Goal: Task Accomplishment & Management: Manage account settings

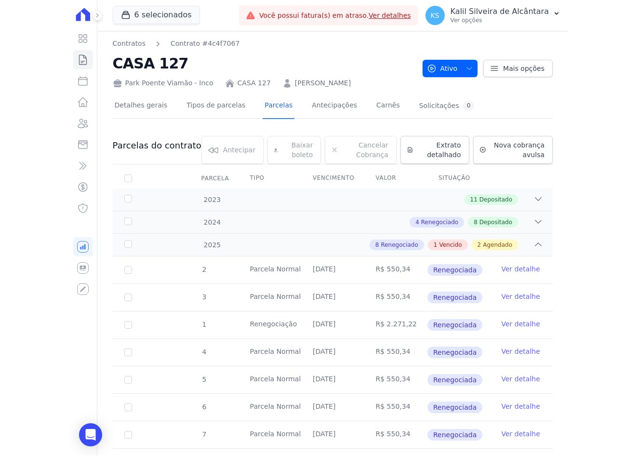
scroll to position [209, 0]
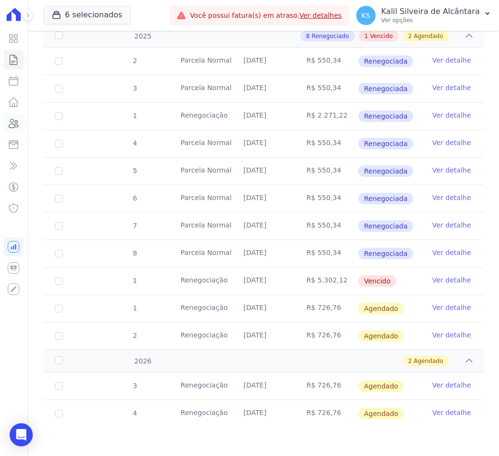
click at [13, 127] on icon at bounding box center [14, 124] width 12 height 12
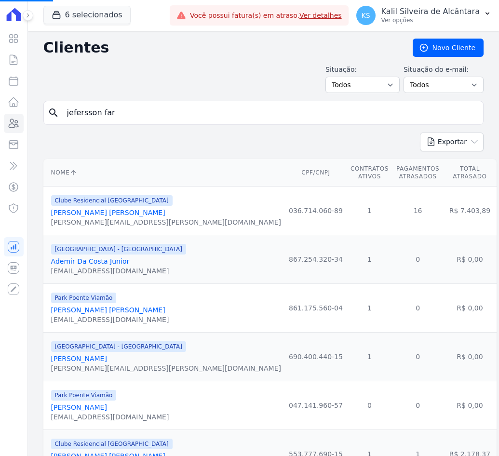
drag, startPoint x: 202, startPoint y: 114, endPoint x: -54, endPoint y: 115, distance: 256.5
click at [0, 115] on html "Visão Geral Contratos [GEOGRAPHIC_DATA] Lotes Clientes Minha Carteira Transferê…" at bounding box center [249, 228] width 499 height 456
type input "geisson"
click at [138, 110] on input "search" at bounding box center [270, 112] width 418 height 19
type input "geisson"
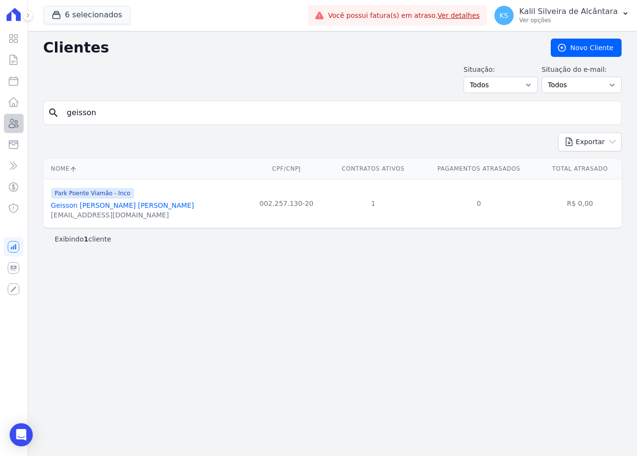
drag, startPoint x: 109, startPoint y: 117, endPoint x: 19, endPoint y: 122, distance: 90.3
click at [19, 122] on div "Visão Geral Contratos [GEOGRAPHIC_DATA] Lotes Clientes Minha Carteira Transferê…" at bounding box center [318, 228] width 637 height 456
click at [282, 312] on div "Clientes [GEOGRAPHIC_DATA] Situação: Todos Adimplentes Inadimplentes Situação d…" at bounding box center [332, 243] width 609 height 425
click at [77, 204] on link "Geisson [PERSON_NAME] [PERSON_NAME]" at bounding box center [122, 206] width 143 height 8
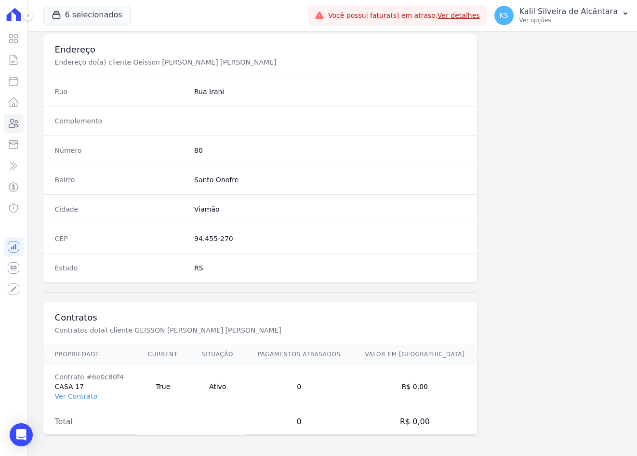
scroll to position [446, 0]
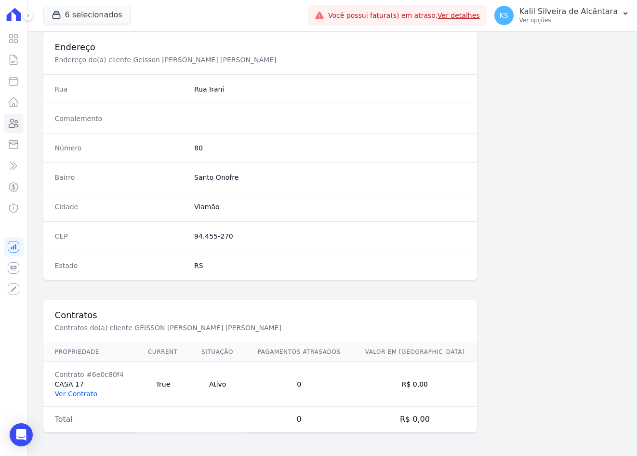
click at [81, 393] on link "Ver Contrato" at bounding box center [76, 394] width 42 height 8
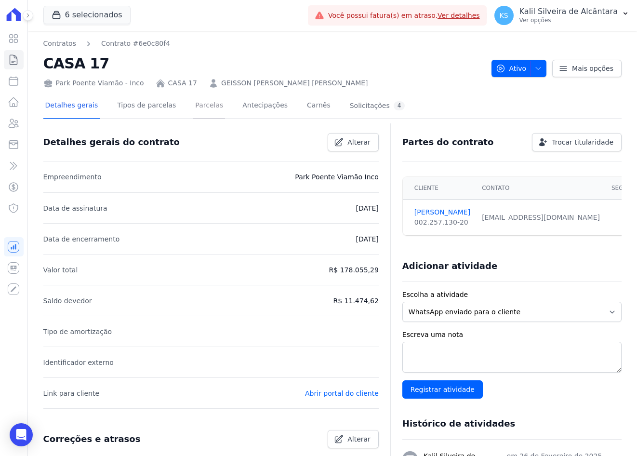
click at [193, 100] on link "Parcelas" at bounding box center [209, 107] width 32 height 26
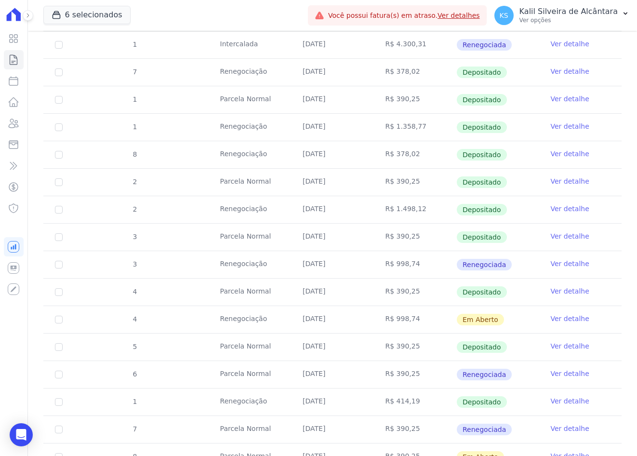
scroll to position [434, 0]
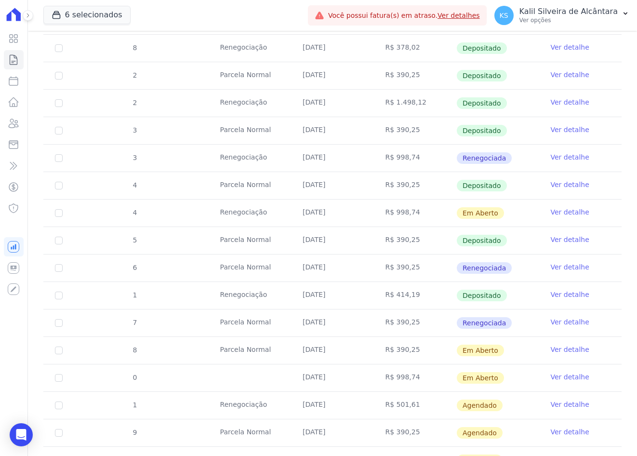
drag, startPoint x: 351, startPoint y: 213, endPoint x: 244, endPoint y: 212, distance: 107.0
click at [244, 212] on tr "4 Renegociação [DATE] R$ 998,74 Em [GEOGRAPHIC_DATA] Ver detalhe" at bounding box center [332, 212] width 579 height 27
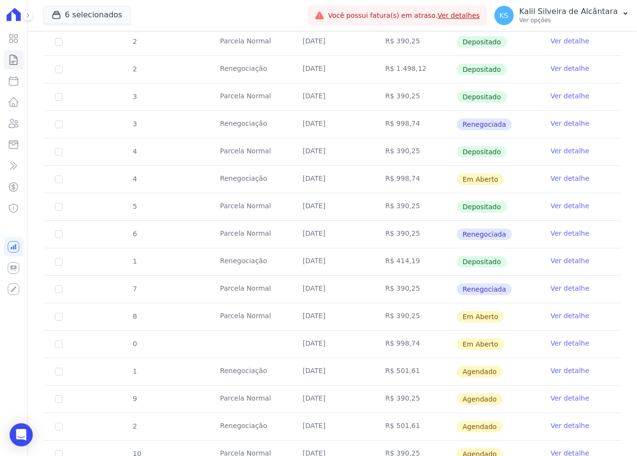
scroll to position [482, 0]
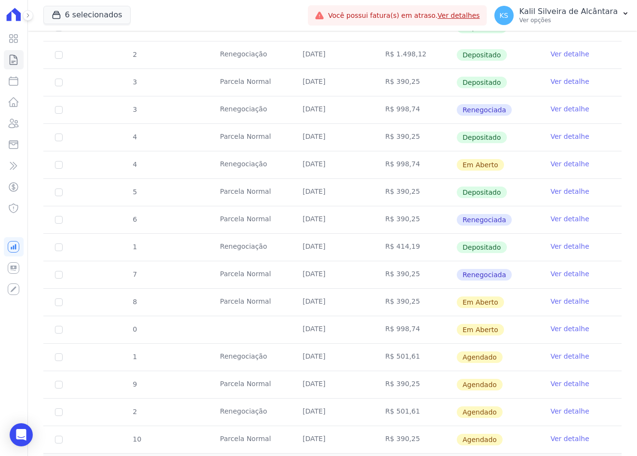
drag, startPoint x: 385, startPoint y: 308, endPoint x: 284, endPoint y: 302, distance: 100.9
click at [284, 302] on tr "8 [GEOGRAPHIC_DATA] [DATE] R$ 390,25 Em [GEOGRAPHIC_DATA] Ver detalhe" at bounding box center [332, 301] width 579 height 27
drag, startPoint x: 284, startPoint y: 302, endPoint x: 290, endPoint y: 330, distance: 28.6
click at [291, 330] on td "[DATE]" at bounding box center [332, 329] width 82 height 27
drag, startPoint x: 290, startPoint y: 330, endPoint x: 287, endPoint y: 357, distance: 27.6
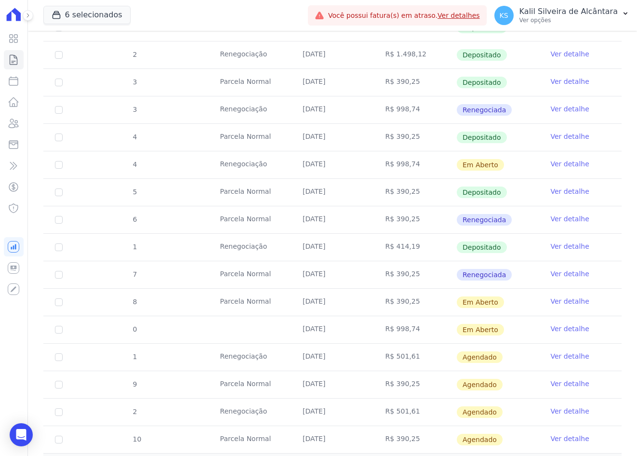
click at [287, 357] on tr "1 Renegociação [DATE] R$ 501,61 [GEOGRAPHIC_DATA] Ver detalhe" at bounding box center [332, 356] width 579 height 27
drag, startPoint x: 287, startPoint y: 357, endPoint x: 290, endPoint y: 381, distance: 24.2
click at [291, 381] on td "[DATE]" at bounding box center [332, 384] width 82 height 27
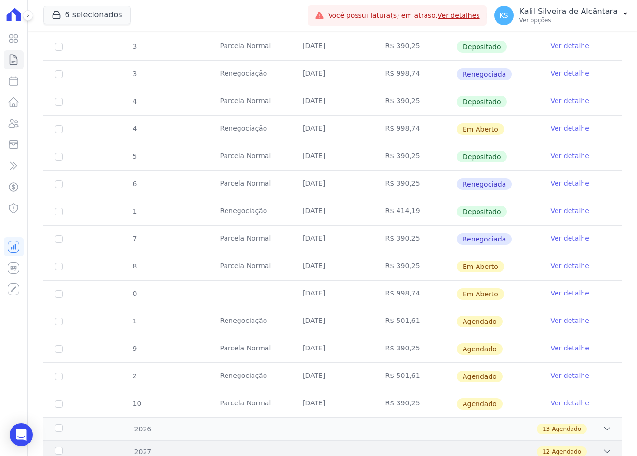
scroll to position [576, 0]
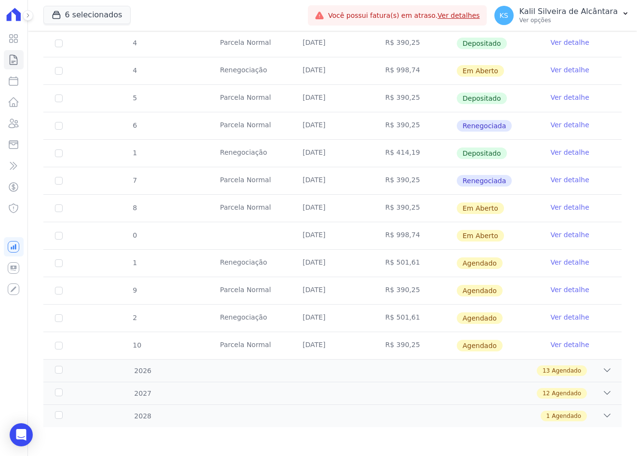
drag, startPoint x: 345, startPoint y: 351, endPoint x: 286, endPoint y: 351, distance: 58.3
click at [286, 351] on tr "10 [GEOGRAPHIC_DATA] [DATE] R$ 390,25 [GEOGRAPHIC_DATA] Ver detalhe" at bounding box center [332, 345] width 579 height 27
drag, startPoint x: 286, startPoint y: 351, endPoint x: 243, endPoint y: 372, distance: 47.9
click at [243, 372] on div "13 Agendado" at bounding box center [360, 370] width 503 height 11
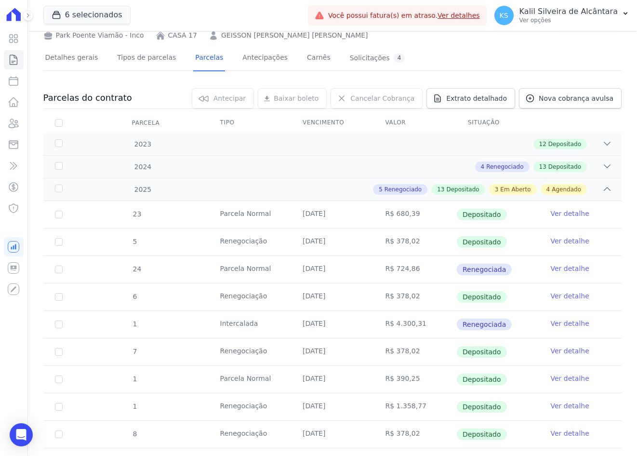
scroll to position [0, 0]
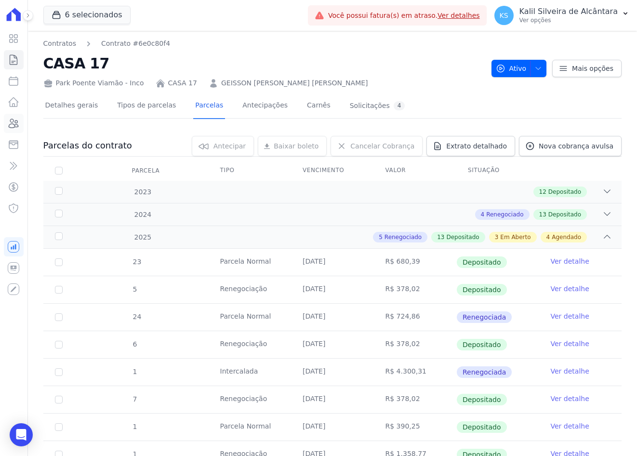
click at [12, 121] on icon at bounding box center [14, 124] width 12 height 12
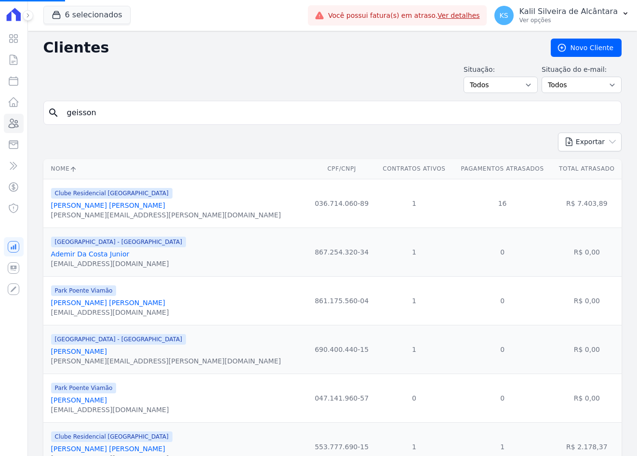
drag, startPoint x: 114, startPoint y: 112, endPoint x: -2, endPoint y: 111, distance: 116.2
click at [0, 111] on html "Visão Geral Contratos [GEOGRAPHIC_DATA] Lotes Clientes Minha Carteira Transferê…" at bounding box center [318, 228] width 637 height 456
type input "bru"
drag, startPoint x: 99, startPoint y: 121, endPoint x: 99, endPoint y: 111, distance: 9.2
click at [99, 119] on input "search" at bounding box center [339, 112] width 556 height 19
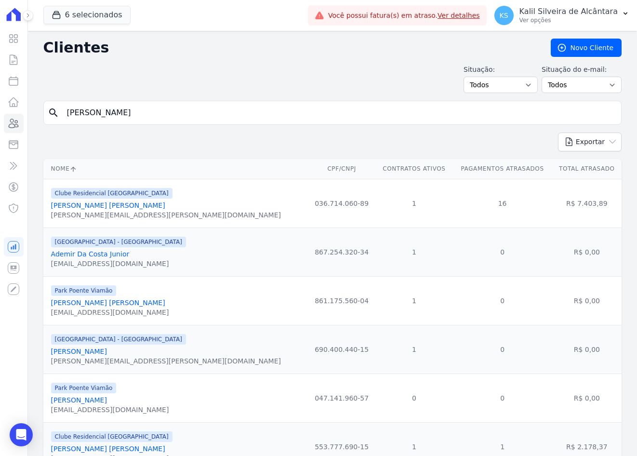
type input "[PERSON_NAME]"
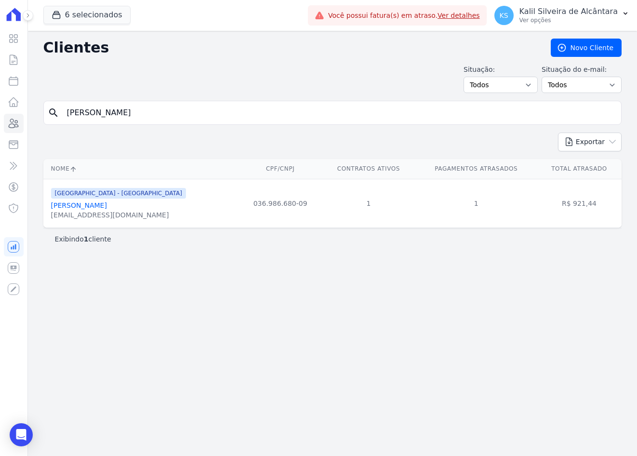
click at [95, 207] on link "[PERSON_NAME]" at bounding box center [79, 206] width 56 height 8
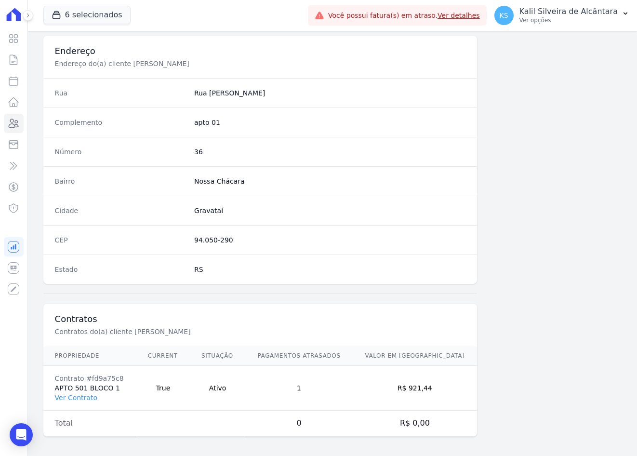
scroll to position [446, 0]
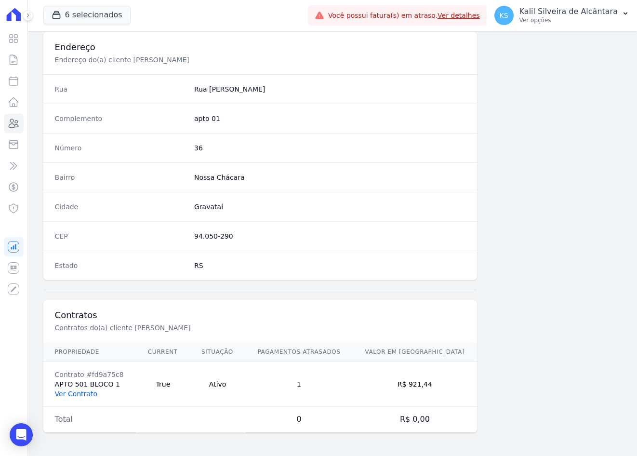
click at [82, 394] on link "Ver Contrato" at bounding box center [76, 394] width 42 height 8
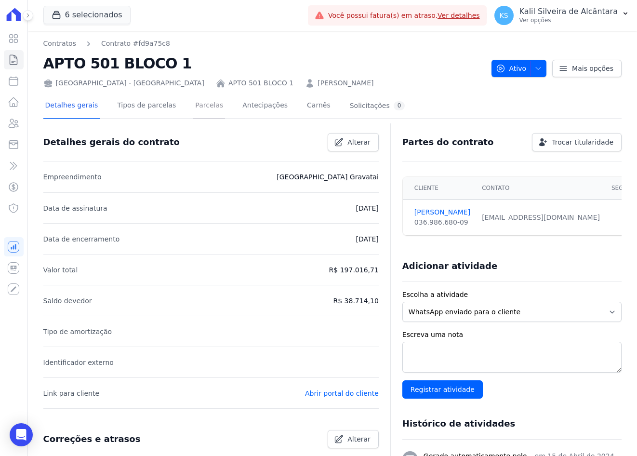
click at [198, 105] on link "Parcelas" at bounding box center [209, 107] width 32 height 26
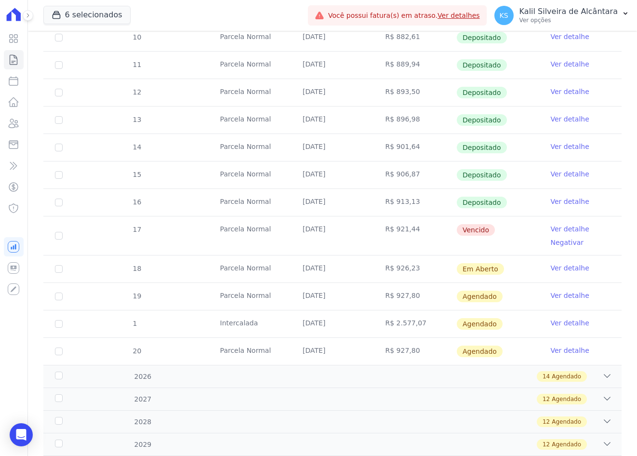
scroll to position [281, 0]
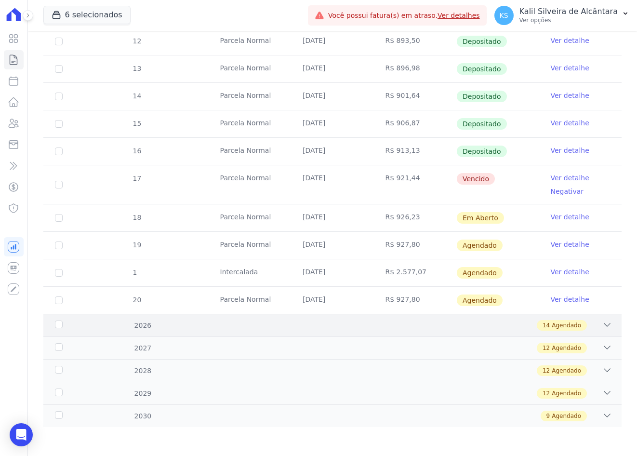
click at [199, 325] on div "14 Agendado" at bounding box center [360, 325] width 503 height 11
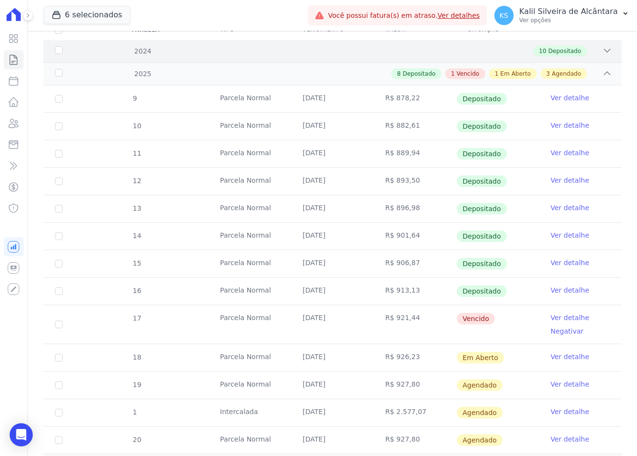
scroll to position [0, 0]
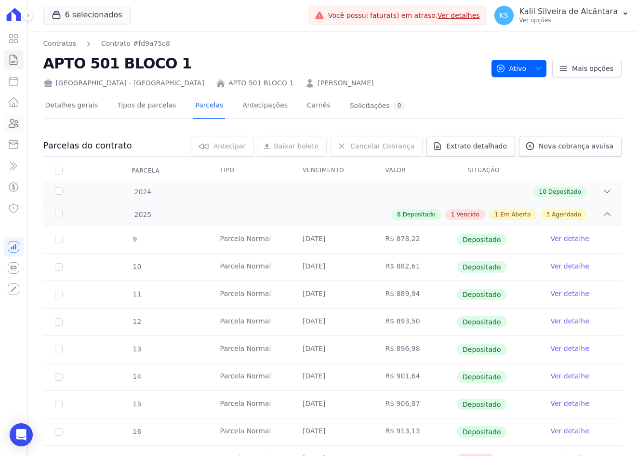
click at [14, 130] on link "Clientes" at bounding box center [14, 123] width 20 height 19
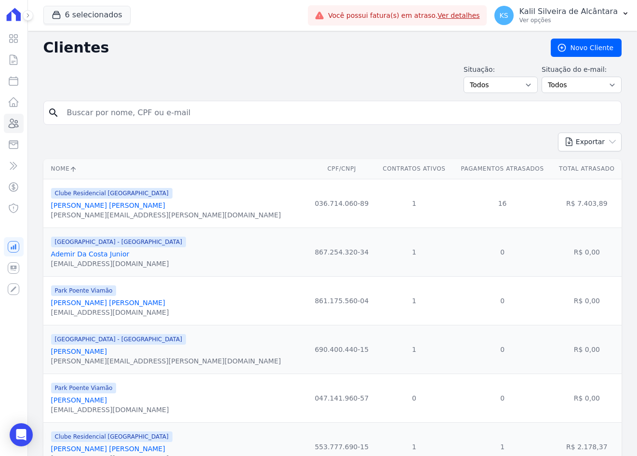
click at [143, 119] on input "search" at bounding box center [339, 112] width 556 height 19
type input "geisson gui"
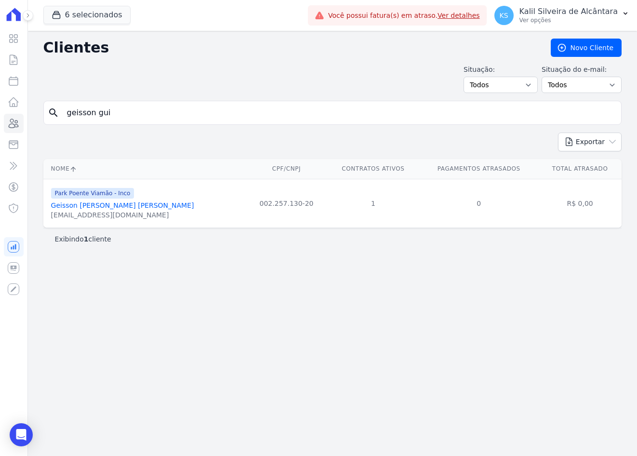
click at [104, 207] on link "Geisson [PERSON_NAME] [PERSON_NAME]" at bounding box center [122, 206] width 143 height 8
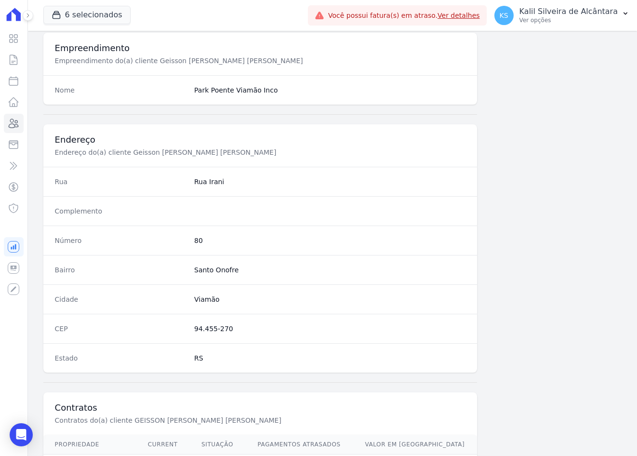
scroll to position [446, 0]
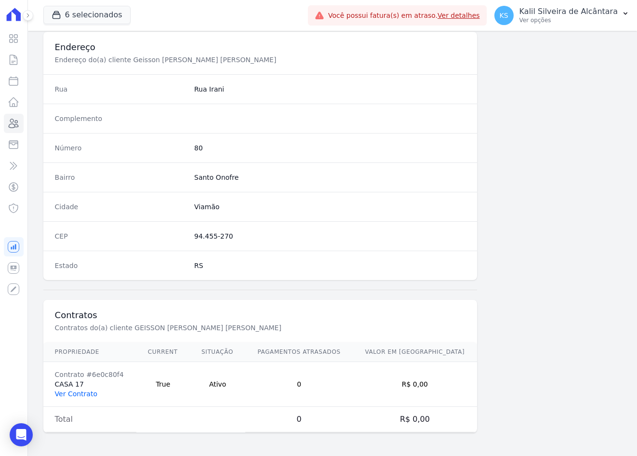
click at [82, 395] on link "Ver Contrato" at bounding box center [76, 394] width 42 height 8
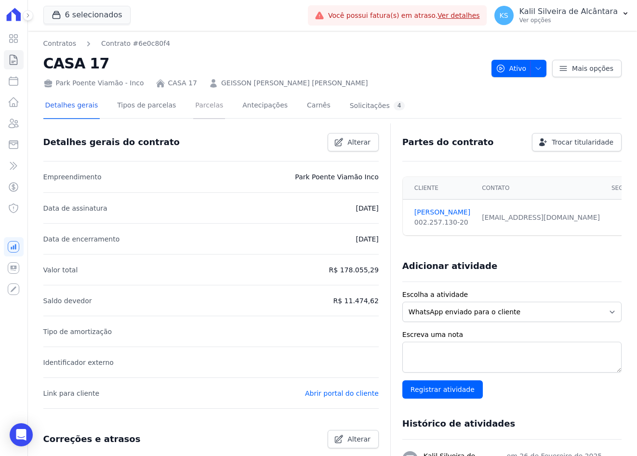
click at [209, 104] on link "Parcelas" at bounding box center [209, 107] width 32 height 26
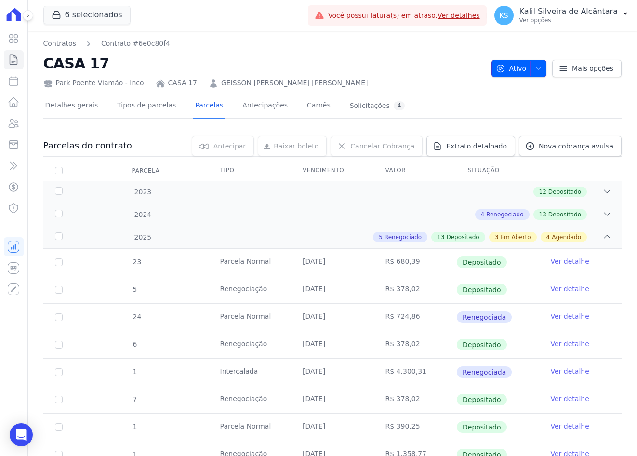
click at [499, 63] on button "Ativo" at bounding box center [519, 68] width 55 height 17
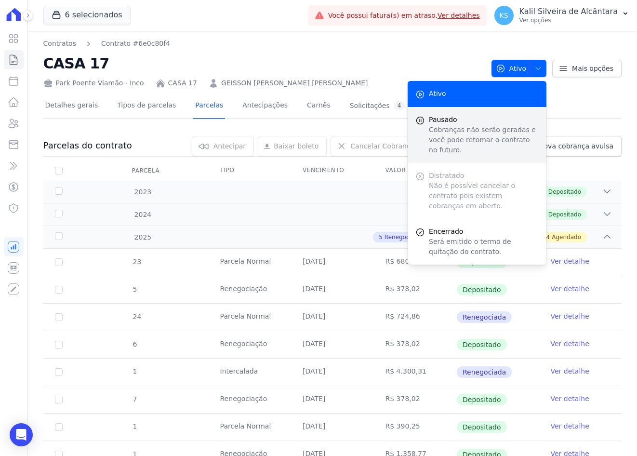
click at [439, 123] on span "Pausado" at bounding box center [484, 120] width 110 height 10
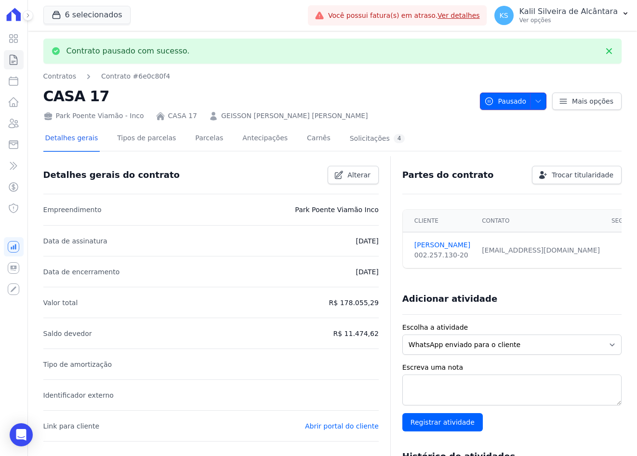
click at [499, 106] on span "button" at bounding box center [536, 101] width 12 height 15
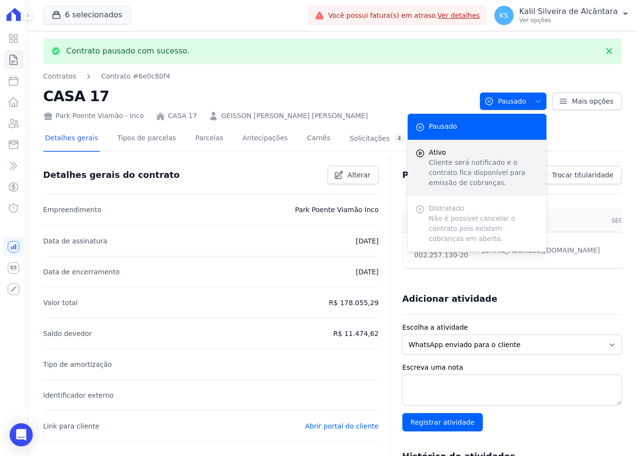
click at [449, 175] on p "Cliente será notificado e o contrato fica disponível para emissão de cobranças." at bounding box center [484, 173] width 110 height 30
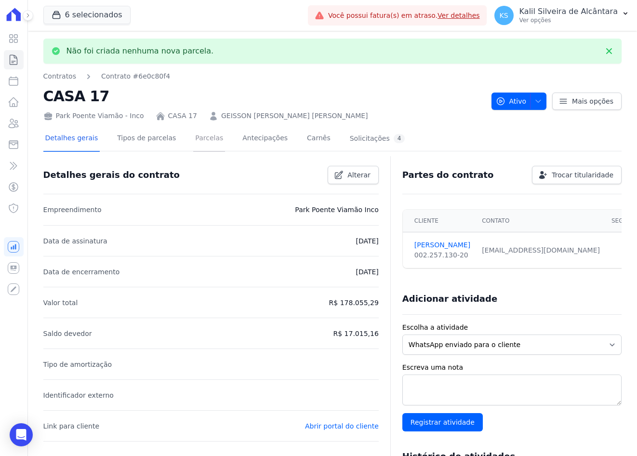
click at [208, 145] on link "Parcelas" at bounding box center [209, 139] width 32 height 26
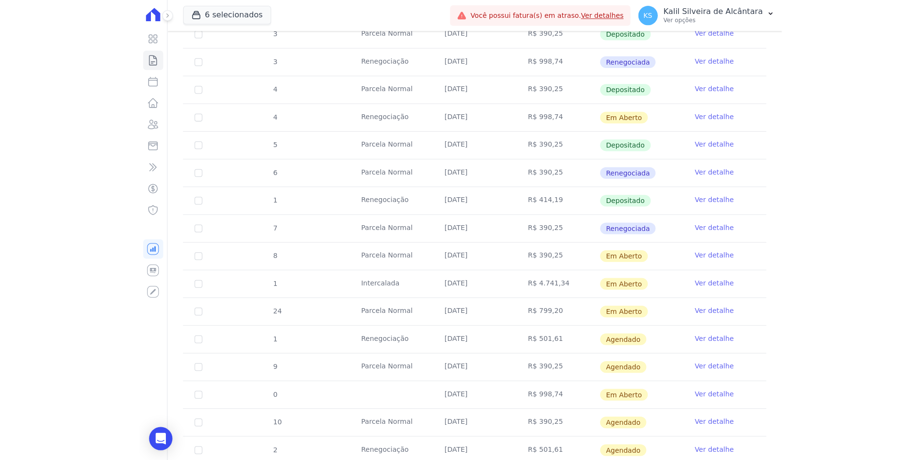
scroll to position [579, 0]
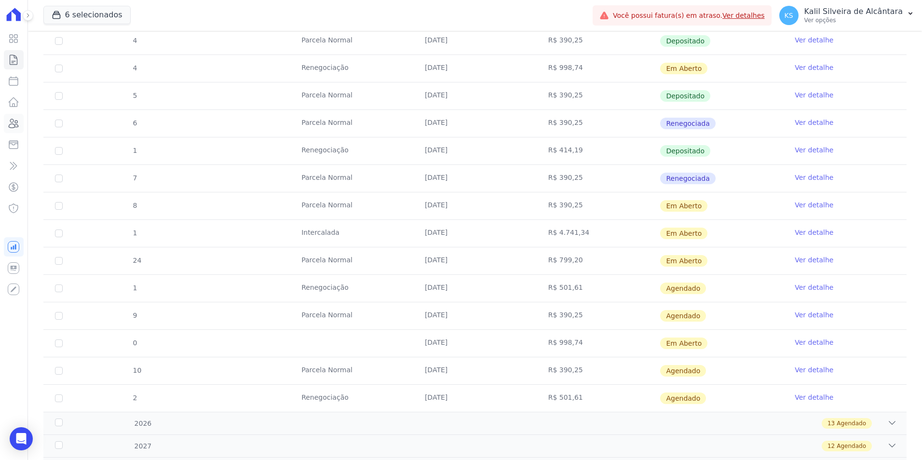
click at [18, 125] on icon at bounding box center [14, 124] width 12 height 12
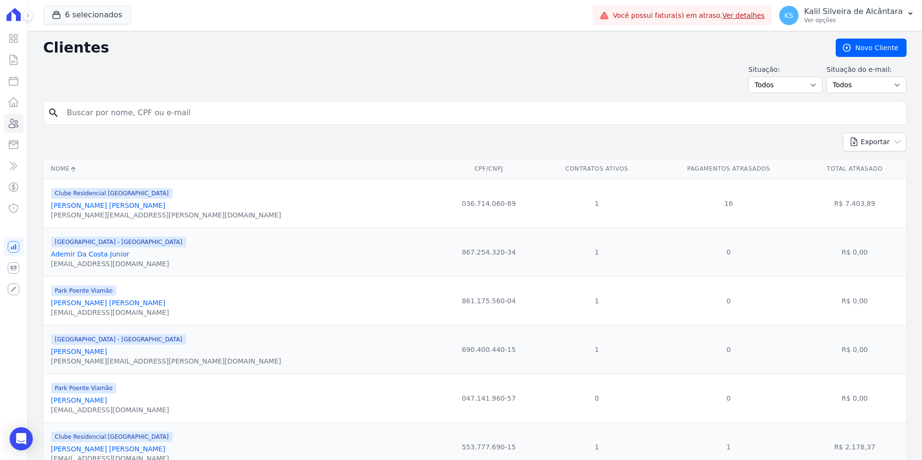
click at [195, 111] on input "search" at bounding box center [481, 112] width 841 height 19
type input "barce"
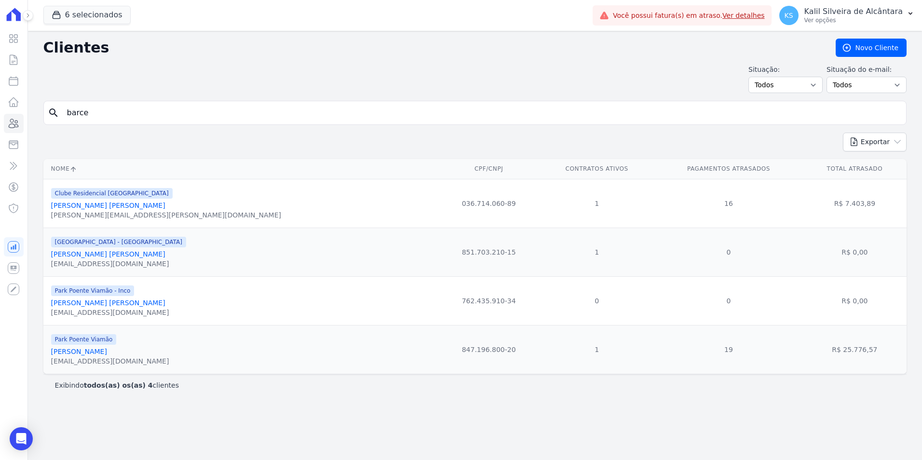
click at [91, 352] on link "[PERSON_NAME]" at bounding box center [79, 352] width 56 height 8
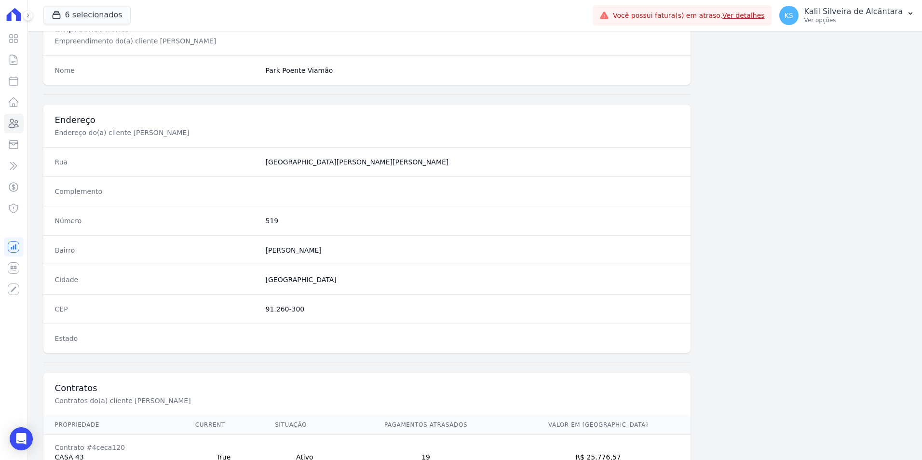
scroll to position [442, 0]
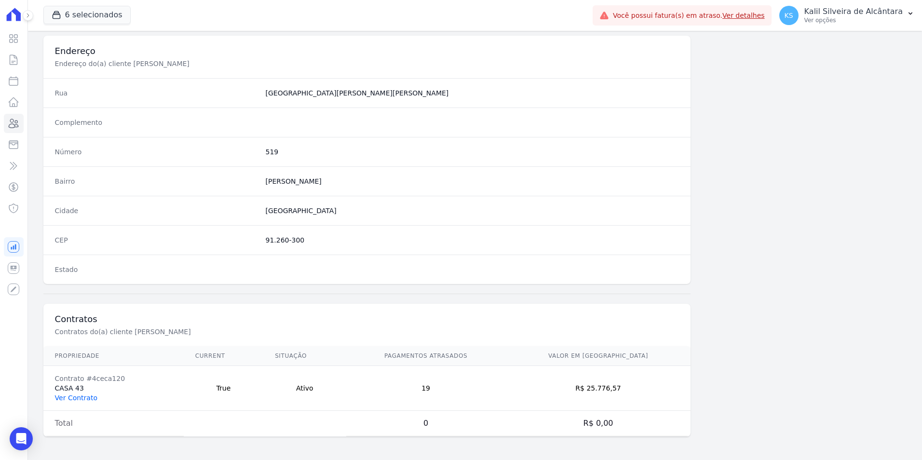
click at [86, 394] on link "Ver Contrato" at bounding box center [76, 398] width 42 height 8
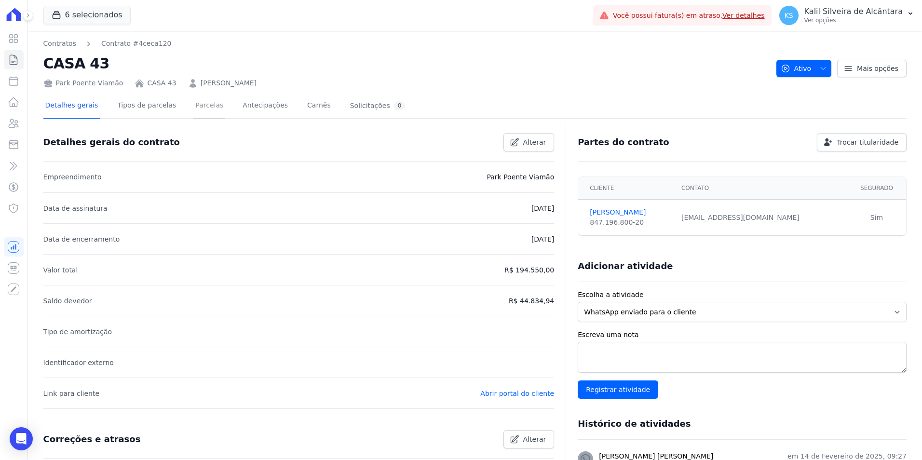
click at [193, 100] on link "Parcelas" at bounding box center [209, 107] width 32 height 26
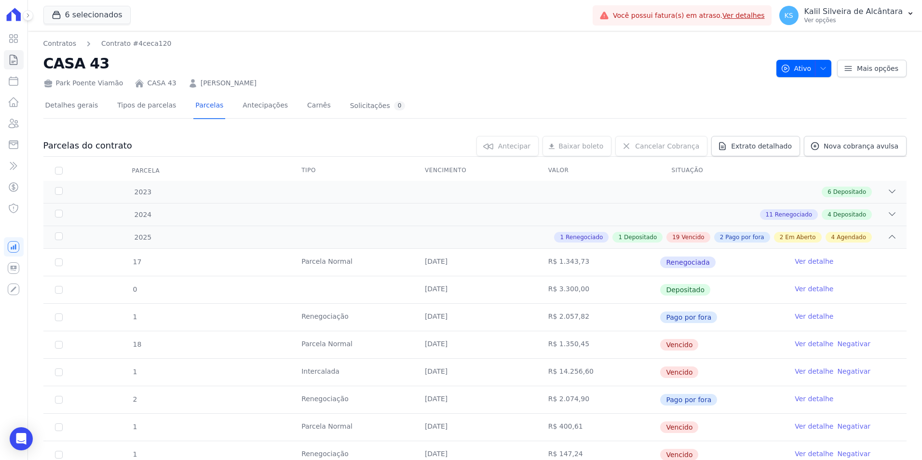
scroll to position [48, 0]
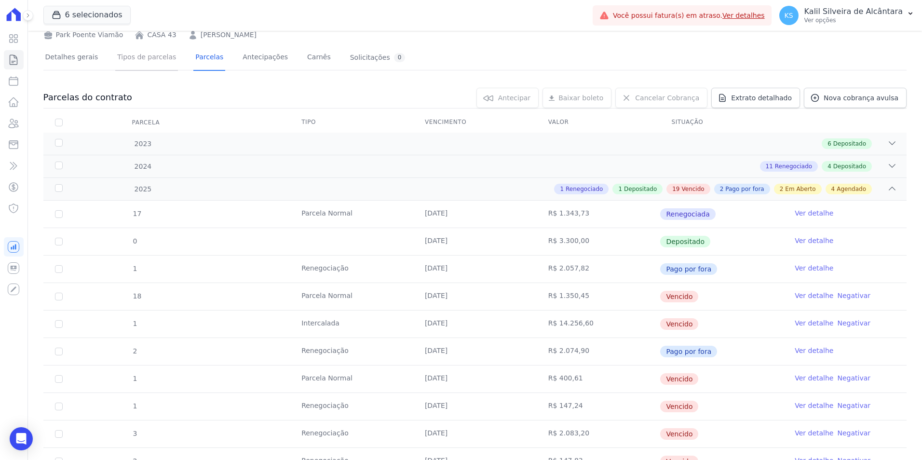
click at [125, 61] on link "Tipos de parcelas" at bounding box center [146, 58] width 63 height 26
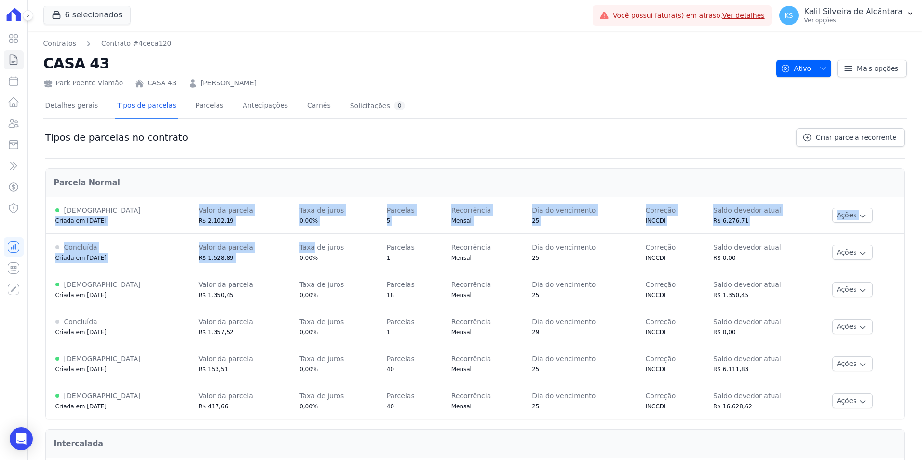
drag, startPoint x: 204, startPoint y: 233, endPoint x: 352, endPoint y: 237, distance: 147.6
click at [352, 237] on tbody "[DEMOGRAPHIC_DATA] Criada em [DATE] Valor da parcela R$ 2.102,19 Taxa [PERSON_N…" at bounding box center [475, 308] width 858 height 222
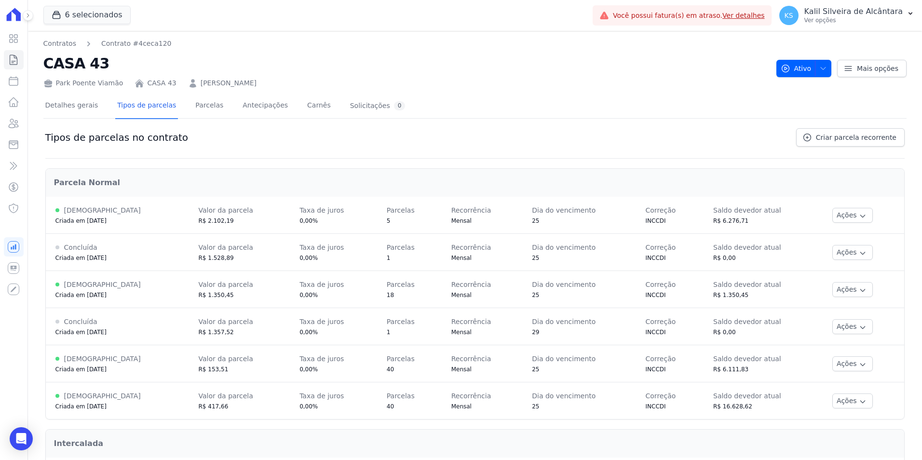
drag, startPoint x: 145, startPoint y: 301, endPoint x: 334, endPoint y: 324, distance: 189.8
click at [334, 324] on tbody "[DEMOGRAPHIC_DATA] Criada em [DATE] Valor da parcela R$ 2.102,19 Taxa [PERSON_N…" at bounding box center [475, 308] width 858 height 222
drag, startPoint x: 247, startPoint y: 369, endPoint x: 307, endPoint y: 383, distance: 60.9
click at [307, 383] on tbody "[DEMOGRAPHIC_DATA] Criada em [DATE] Valor da parcela R$ 2.102,19 Taxa [PERSON_N…" at bounding box center [475, 308] width 858 height 222
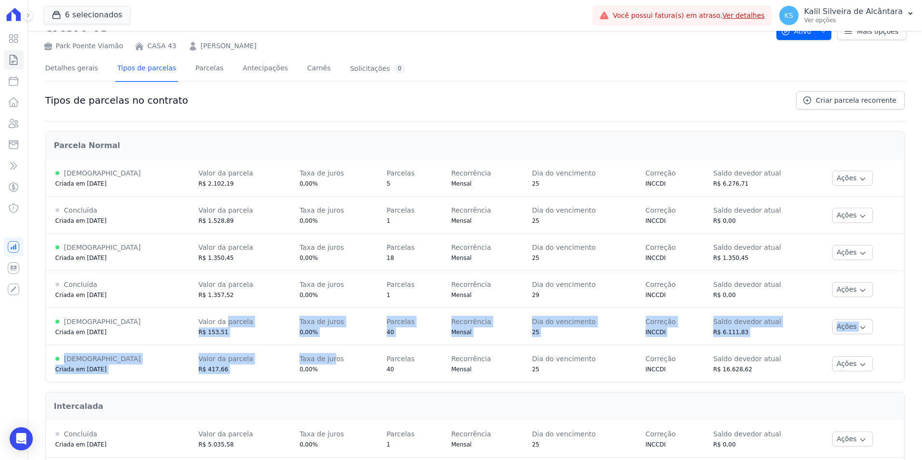
scroll to position [96, 0]
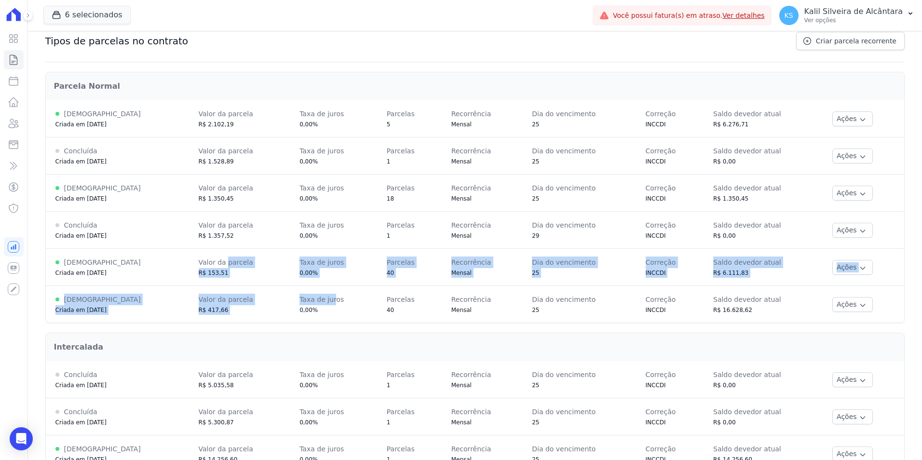
click at [90, 323] on div "Parcela Normal Ativa Criada em [DATE] Valor da parcela R$ 2.102,19 Taxa [PERSON…" at bounding box center [474, 197] width 859 height 251
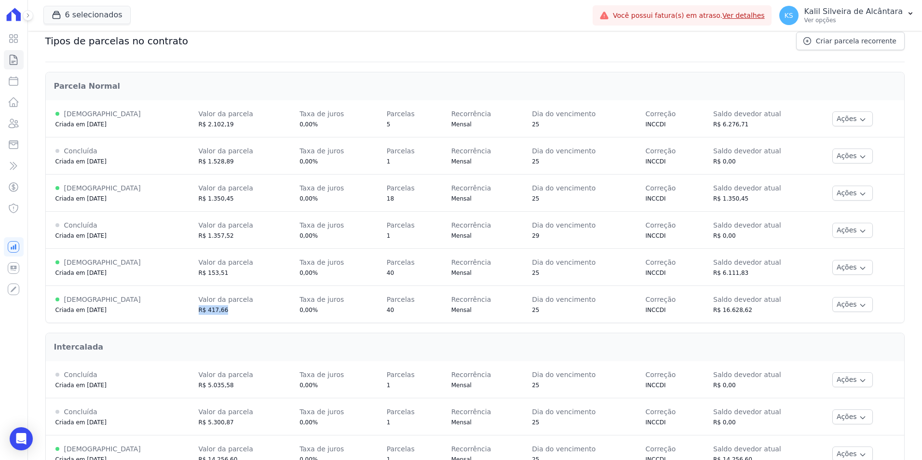
drag, startPoint x: 167, startPoint y: 315, endPoint x: 218, endPoint y: 312, distance: 51.6
click at [218, 312] on td "Valor da parcela R$ 417,66" at bounding box center [239, 304] width 101 height 37
drag, startPoint x: 218, startPoint y: 312, endPoint x: 309, endPoint y: 336, distance: 93.7
click at [309, 336] on div "Intercalada" at bounding box center [474, 347] width 857 height 27
drag, startPoint x: 362, startPoint y: 310, endPoint x: 391, endPoint y: 317, distance: 30.3
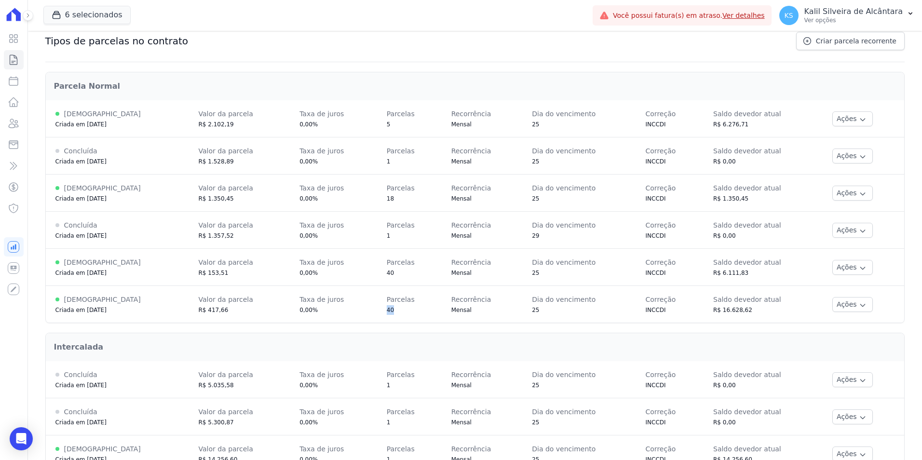
click at [391, 317] on td "Parcelas 40" at bounding box center [409, 304] width 65 height 37
drag, startPoint x: 391, startPoint y: 317, endPoint x: 345, endPoint y: 342, distance: 53.1
click at [344, 338] on div "Intercalada" at bounding box center [474, 347] width 857 height 27
drag, startPoint x: 157, startPoint y: 310, endPoint x: 209, endPoint y: 309, distance: 52.6
click at [209, 309] on tr "[DEMOGRAPHIC_DATA] Criada em [DATE] Valor da parcela R$ 417,66 Taxa [PERSON_NAM…" at bounding box center [475, 304] width 858 height 37
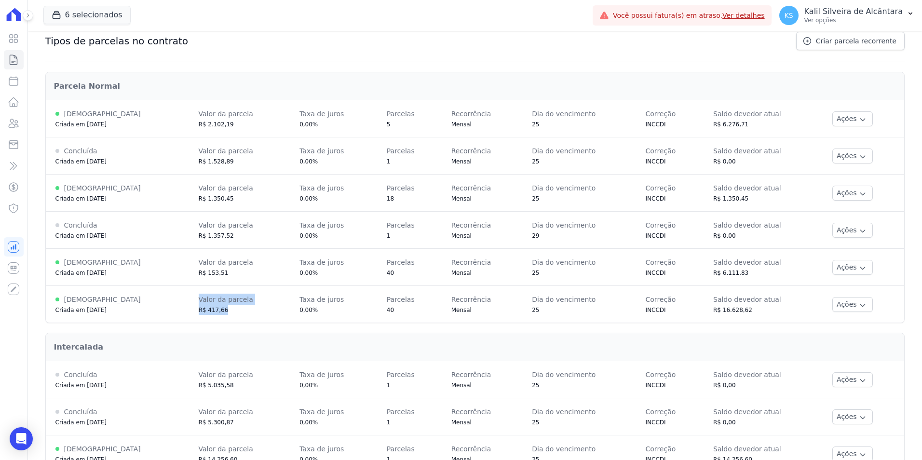
drag, startPoint x: 209, startPoint y: 309, endPoint x: 393, endPoint y: 316, distance: 183.8
click at [393, 316] on div "Parcela Normal Ativa Criada em [DATE] Valor da parcela R$ 2.102,19 Taxa [PERSON…" at bounding box center [474, 271] width 859 height 418
drag, startPoint x: 393, startPoint y: 316, endPoint x: 369, endPoint y: 342, distance: 34.8
click at [369, 342] on h2 "Intercalada" at bounding box center [475, 347] width 842 height 12
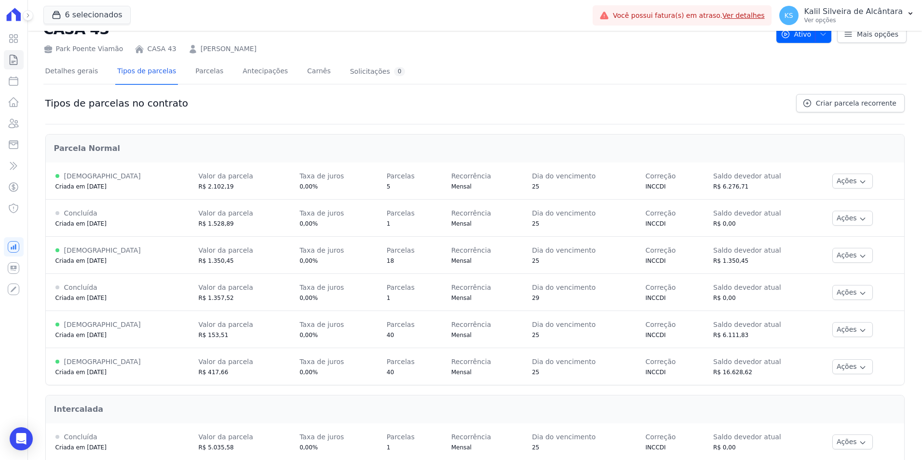
scroll to position [0, 0]
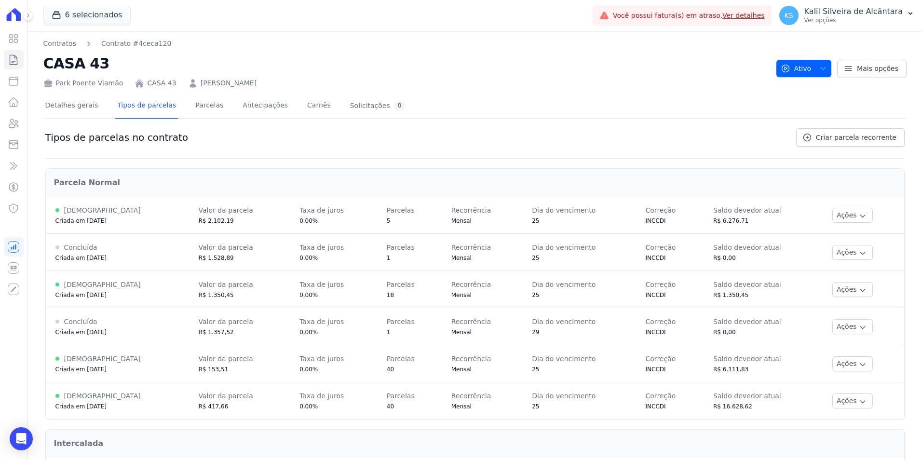
click at [499, 147] on div "Tipos de parcelas no contrato Criar parcela recorrente" at bounding box center [474, 143] width 859 height 30
click at [499, 139] on span "Criar parcela recorrente" at bounding box center [856, 138] width 81 height 10
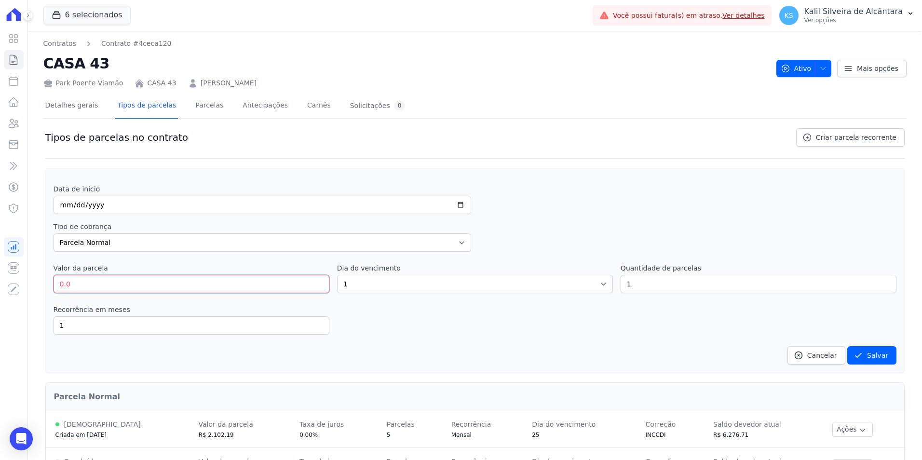
drag, startPoint x: 160, startPoint y: 291, endPoint x: 29, endPoint y: 272, distance: 132.1
click at [72, 284] on input "0.0" at bounding box center [192, 284] width 276 height 18
click at [499, 348] on link "Cancelar" at bounding box center [816, 355] width 58 height 18
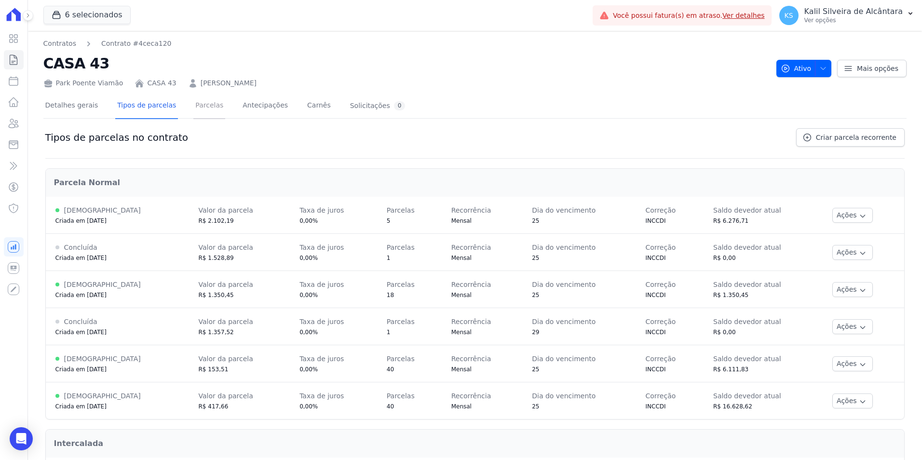
click at [193, 100] on link "Parcelas" at bounding box center [209, 107] width 32 height 26
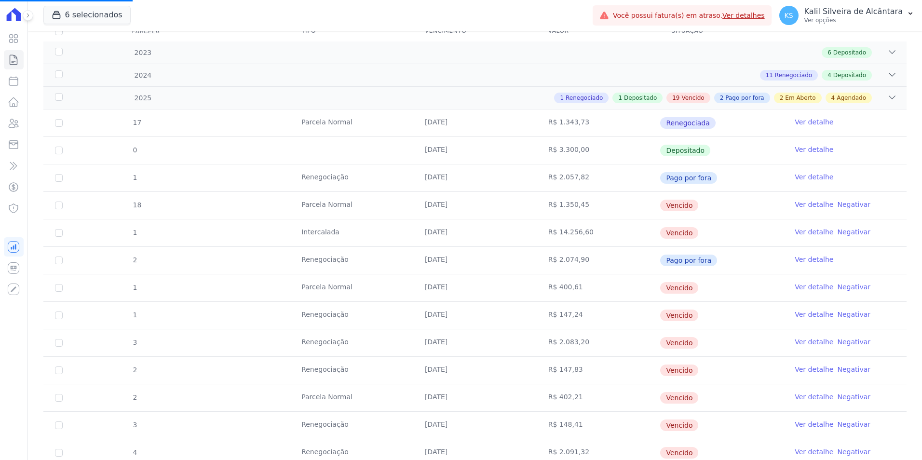
scroll to position [96, 0]
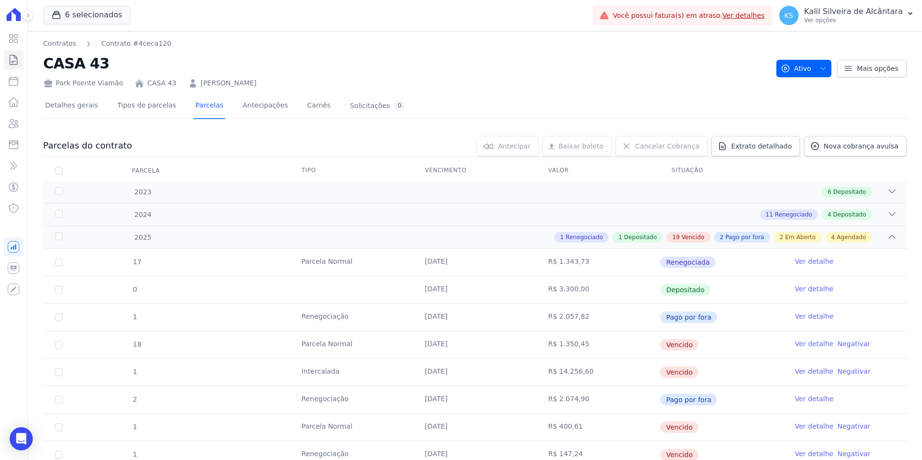
drag, startPoint x: 654, startPoint y: 247, endPoint x: 692, endPoint y: 427, distance: 183.3
click at [499, 352] on td "R$ 1.350,45" at bounding box center [598, 344] width 123 height 27
